Goal: Transaction & Acquisition: Book appointment/travel/reservation

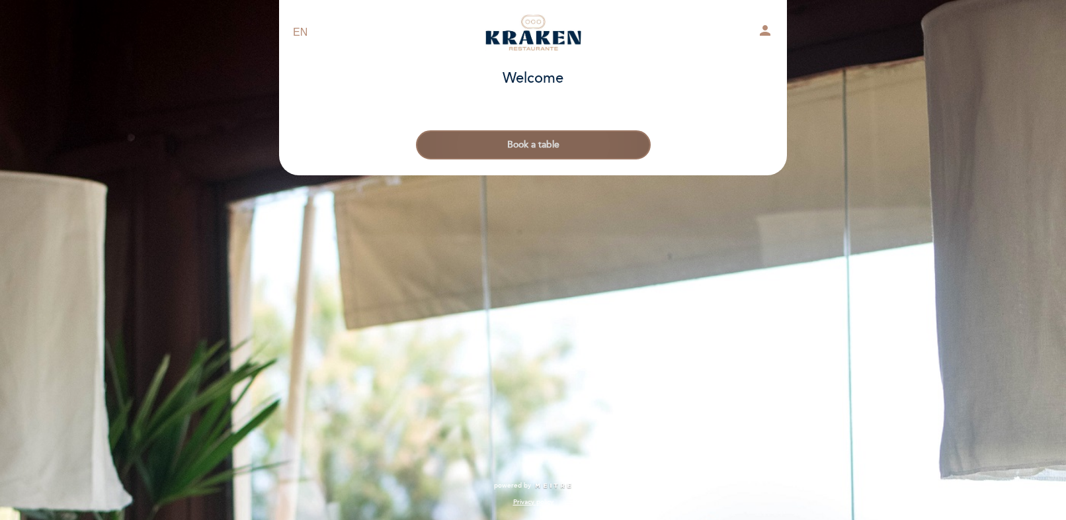
click at [541, 147] on button "Book a table" at bounding box center [533, 144] width 235 height 29
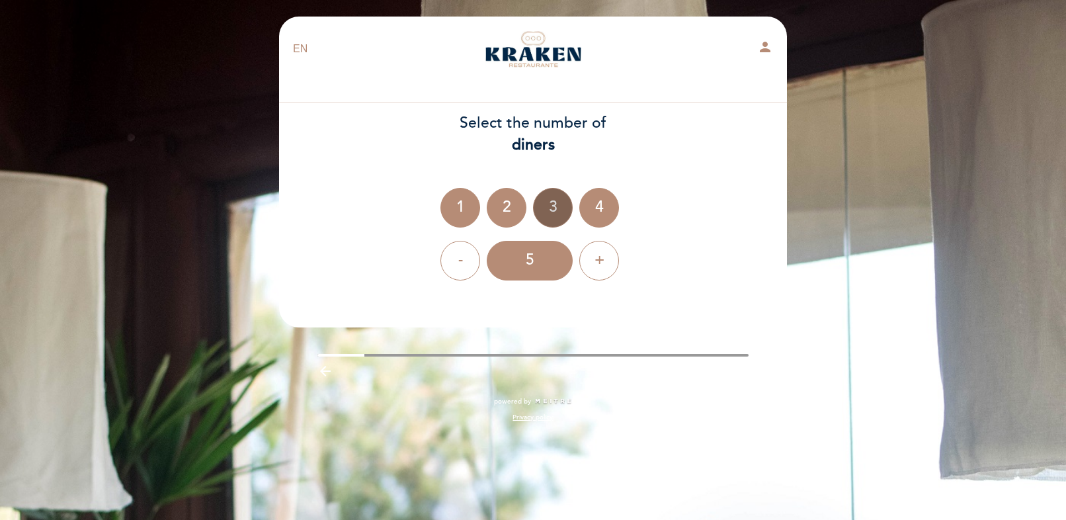
click at [543, 209] on div "3" at bounding box center [553, 208] width 40 height 40
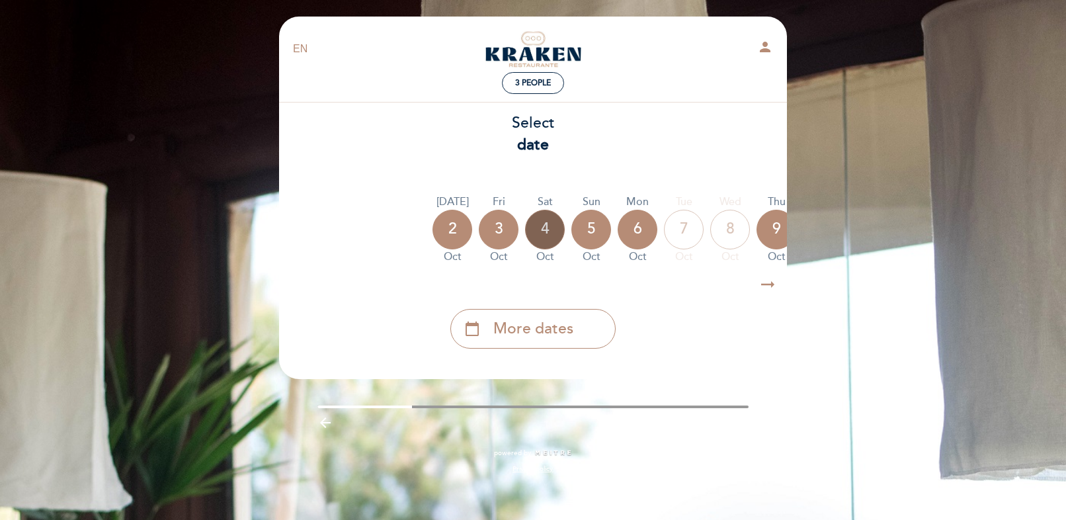
click at [540, 231] on div "4" at bounding box center [545, 230] width 40 height 40
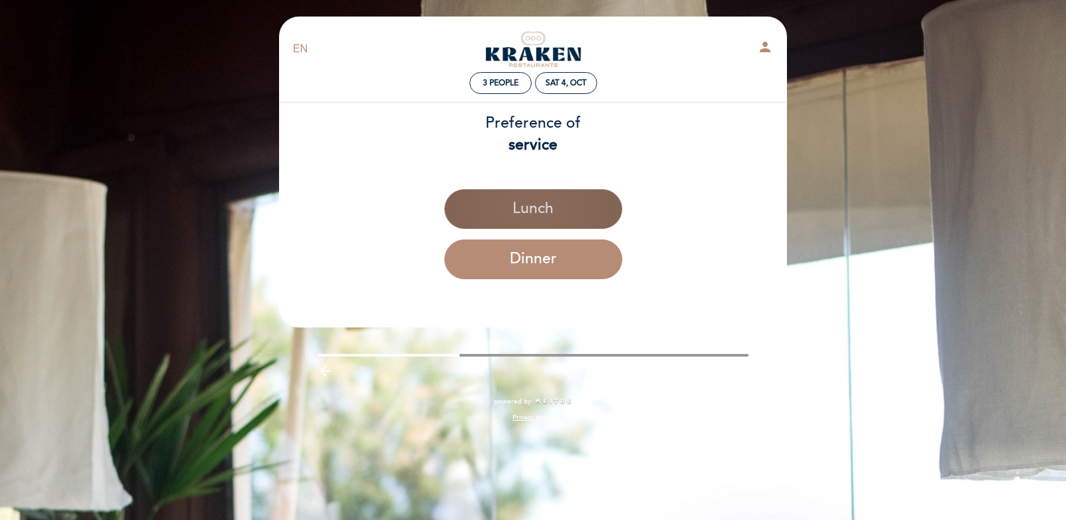
click at [543, 199] on button "Lunch" at bounding box center [533, 209] width 178 height 40
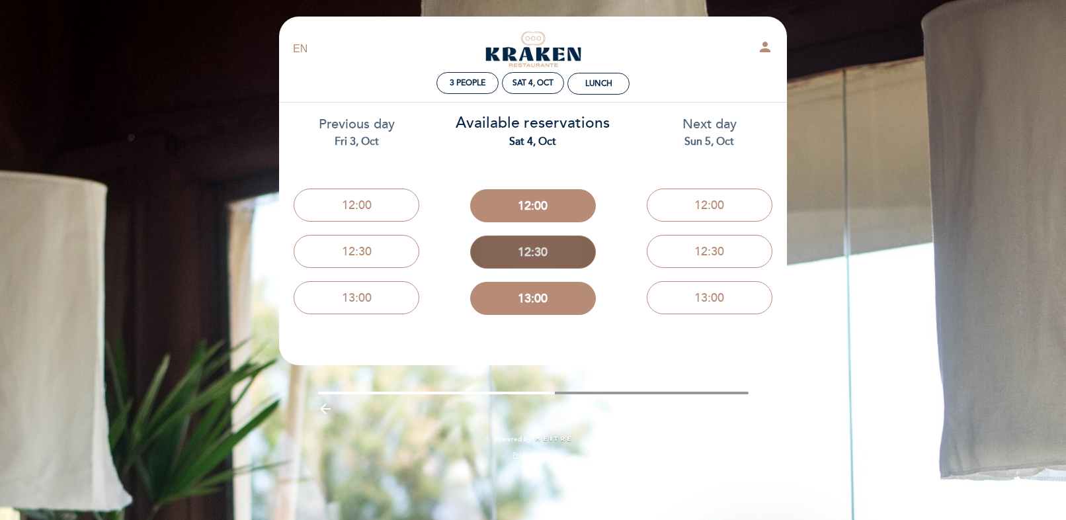
click at [528, 256] on button "12:30" at bounding box center [533, 251] width 126 height 33
click at [540, 257] on button "12:30" at bounding box center [533, 251] width 126 height 33
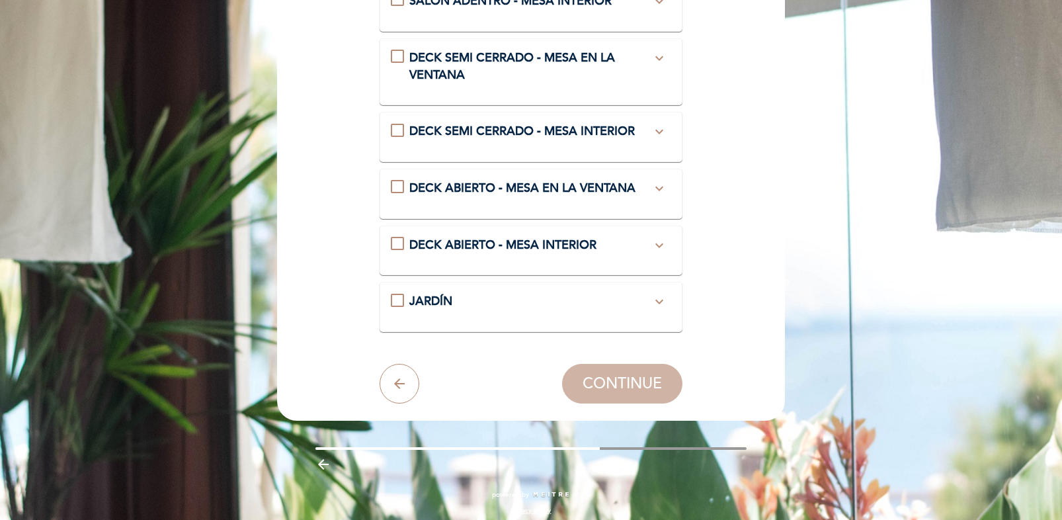
scroll to position [255, 0]
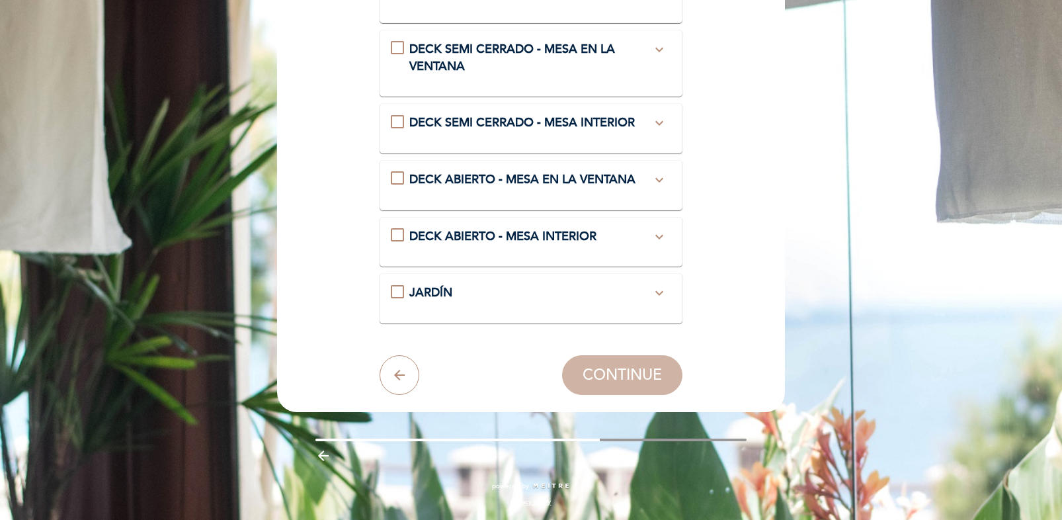
click at [656, 188] on icon "expand_more" at bounding box center [659, 180] width 16 height 16
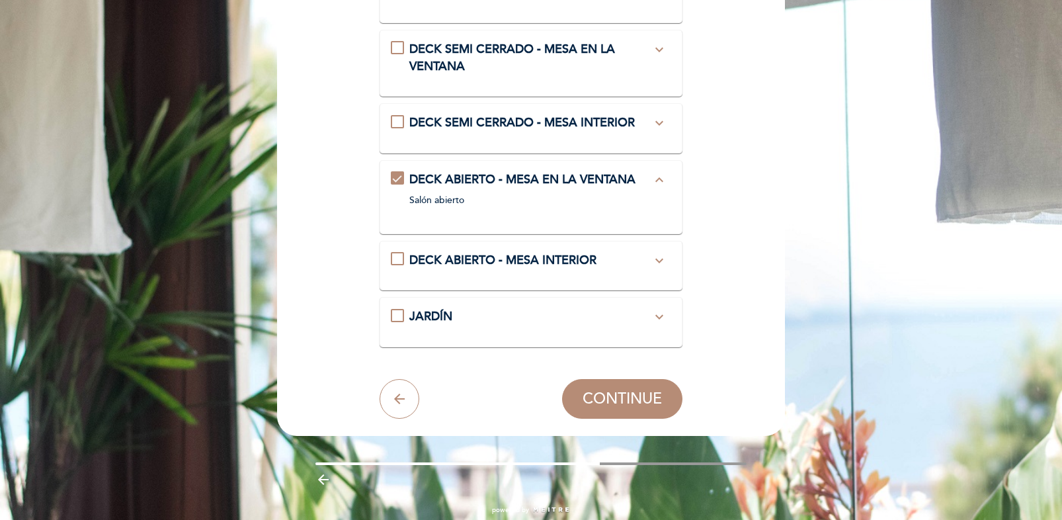
click at [653, 188] on icon "expand_less" at bounding box center [659, 180] width 16 height 16
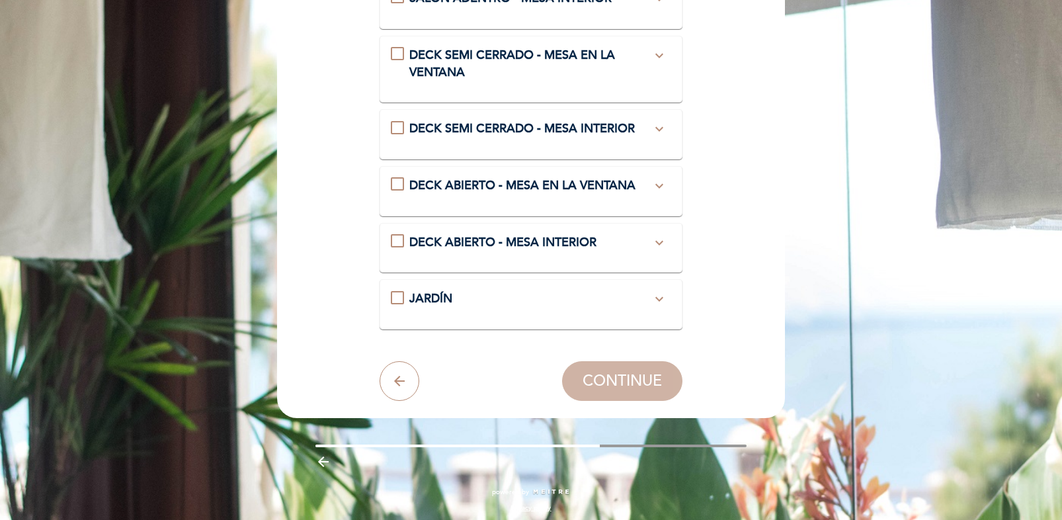
scroll to position [248, 0]
click at [603, 193] on span "DECK ABIERTO - MESA EN LA VENTANA" at bounding box center [522, 186] width 226 height 15
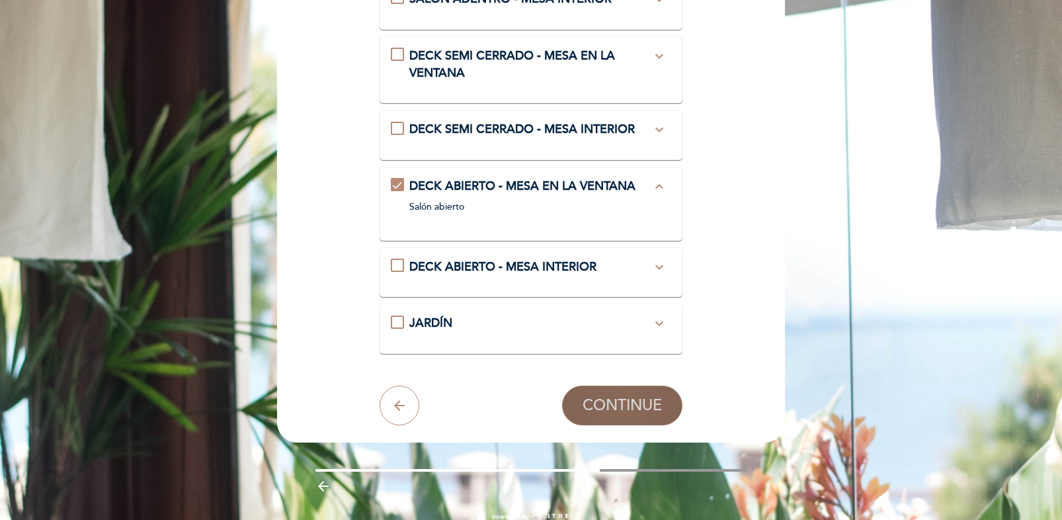
click at [635, 415] on span "CONTINUE" at bounding box center [621, 405] width 79 height 19
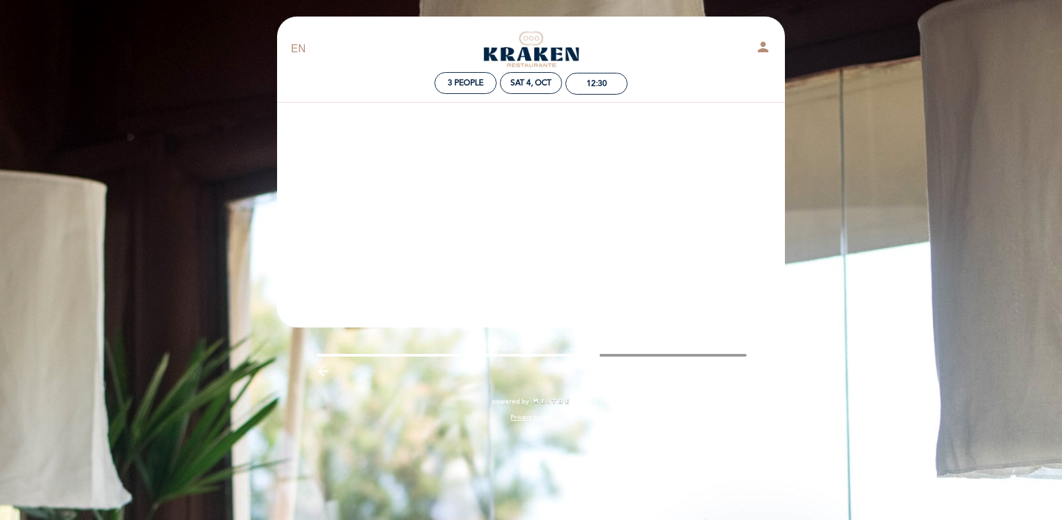
scroll to position [0, 0]
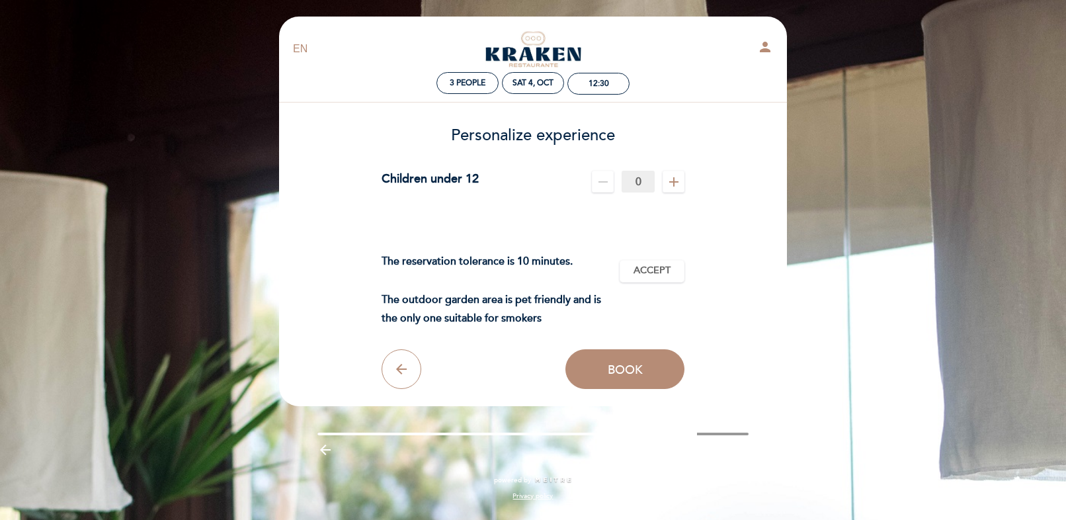
click at [674, 186] on icon "add" at bounding box center [674, 182] width 16 height 16
drag, startPoint x: 448, startPoint y: 260, endPoint x: 596, endPoint y: 265, distance: 147.5
click at [596, 265] on div "The reservation tolerance is 10 minutes. The outdoor garden area is pet friendl…" at bounding box center [500, 271] width 239 height 114
click at [655, 269] on span "Accept" at bounding box center [651, 271] width 37 height 14
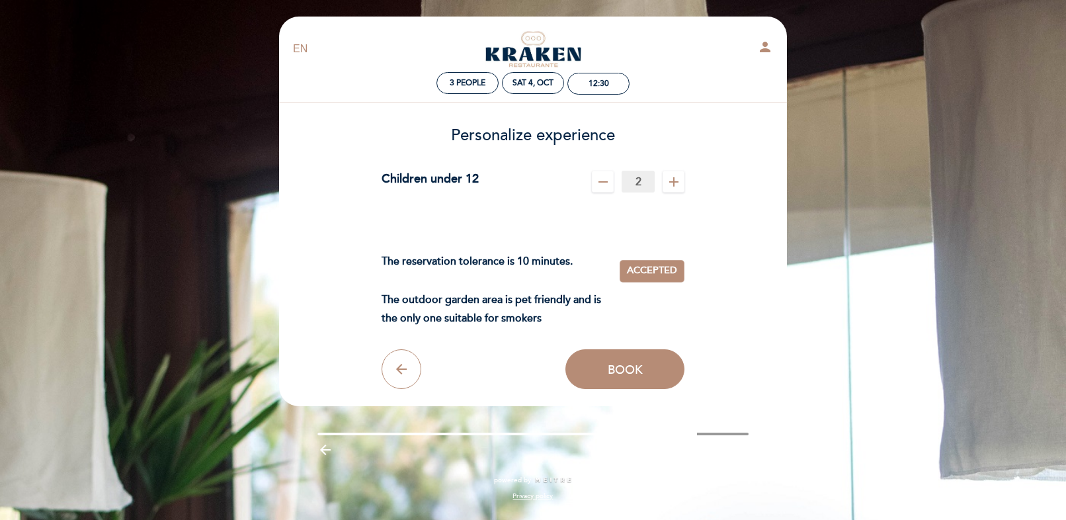
click at [604, 177] on icon "remove" at bounding box center [603, 182] width 16 height 16
click at [678, 182] on icon "add" at bounding box center [674, 182] width 16 height 16
click at [635, 372] on span "Book" at bounding box center [625, 369] width 35 height 15
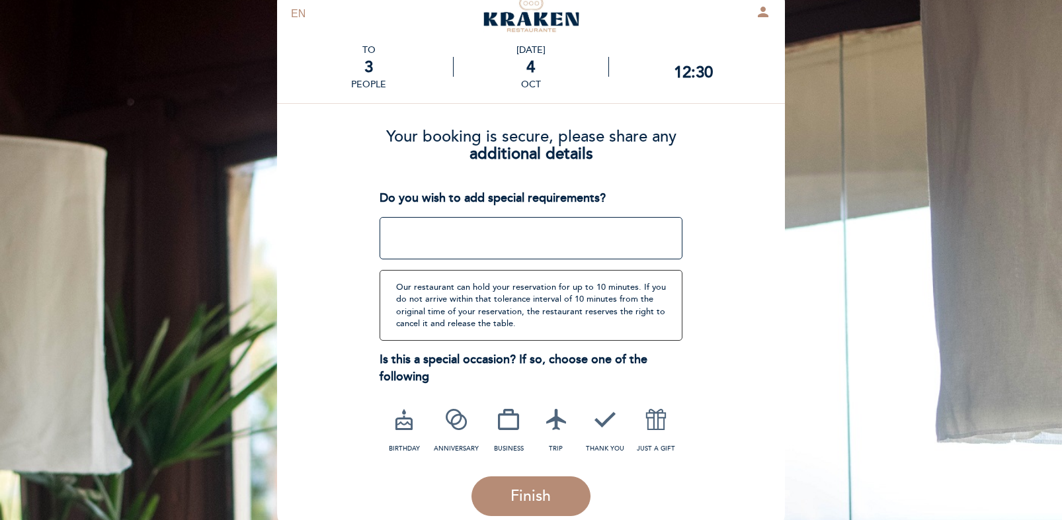
scroll to position [114, 0]
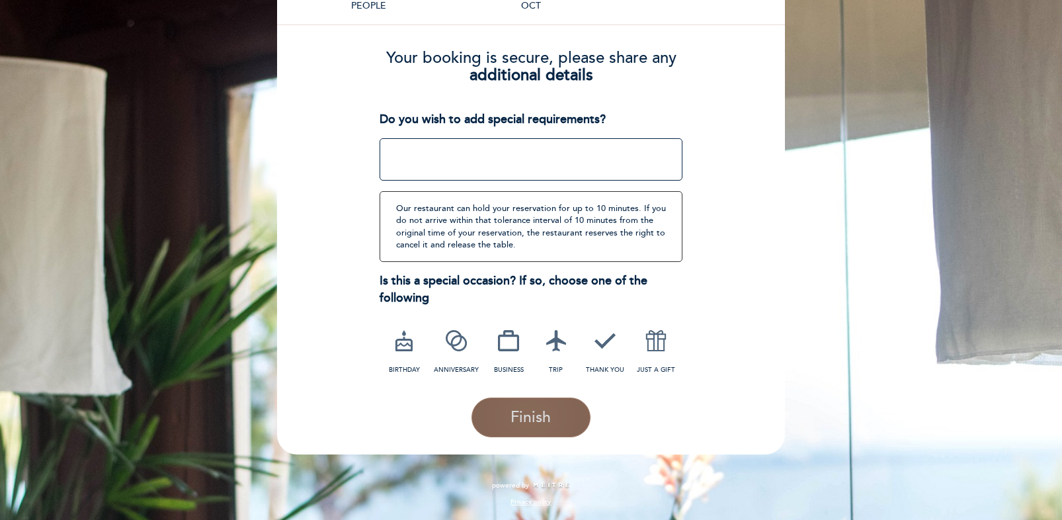
click at [539, 411] on span "Finish" at bounding box center [530, 417] width 40 height 19
